Goal: Task Accomplishment & Management: Complete application form

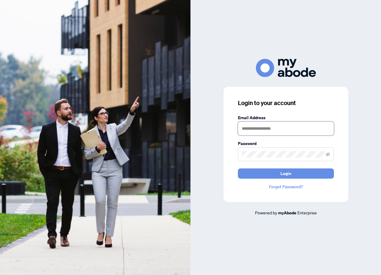
click at [253, 128] on input "text" at bounding box center [286, 129] width 96 height 14
type input "**********"
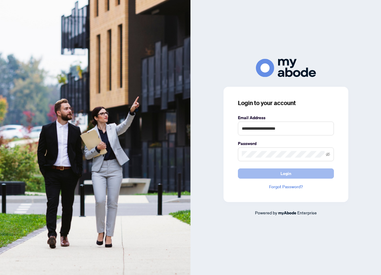
click at [282, 174] on span "Login" at bounding box center [286, 174] width 11 height 10
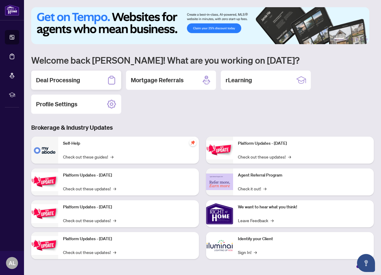
click at [63, 79] on h2 "Deal Processing" at bounding box center [58, 80] width 44 height 8
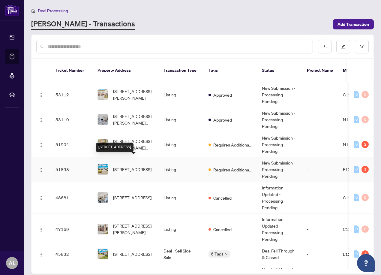
click at [137, 166] on span "[STREET_ADDRESS]" at bounding box center [132, 169] width 38 height 7
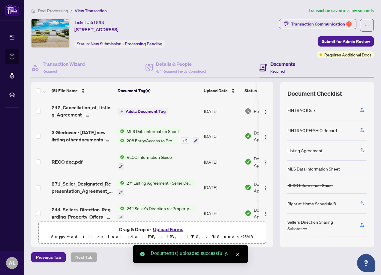
click at [140, 111] on span "Add a Document Tag" at bounding box center [146, 111] width 40 height 4
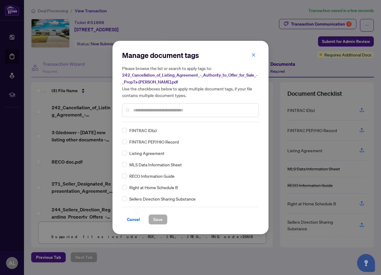
click at [143, 111] on input "text" at bounding box center [193, 110] width 121 height 7
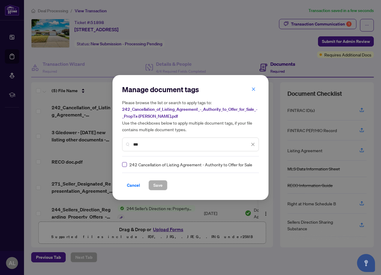
type input "***"
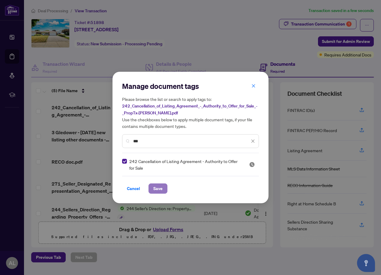
click at [158, 186] on span "Save" at bounding box center [157, 189] width 9 height 10
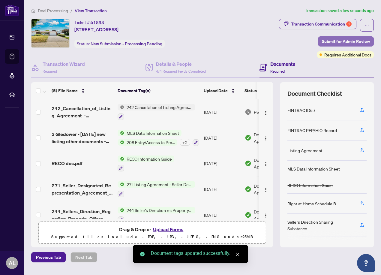
click at [343, 40] on span "Submit for Admin Review" at bounding box center [346, 42] width 48 height 10
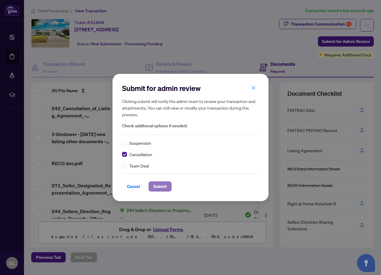
click at [159, 187] on span "Submit" at bounding box center [160, 187] width 14 height 10
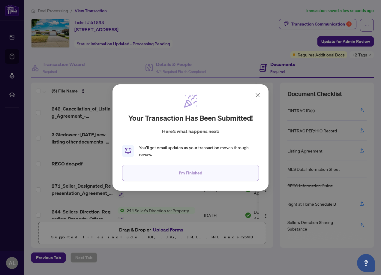
click at [182, 173] on span "I'm Finished" at bounding box center [190, 173] width 23 height 10
